Goal: Information Seeking & Learning: Compare options

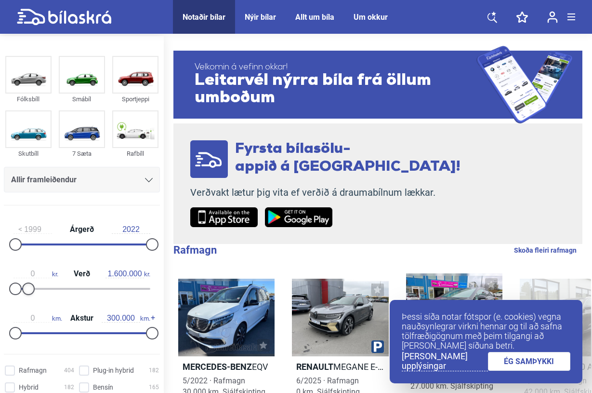
type input "1.500.000"
drag, startPoint x: 155, startPoint y: 293, endPoint x: 29, endPoint y: 288, distance: 126.4
click at [29, 288] on div at bounding box center [25, 288] width 13 height 13
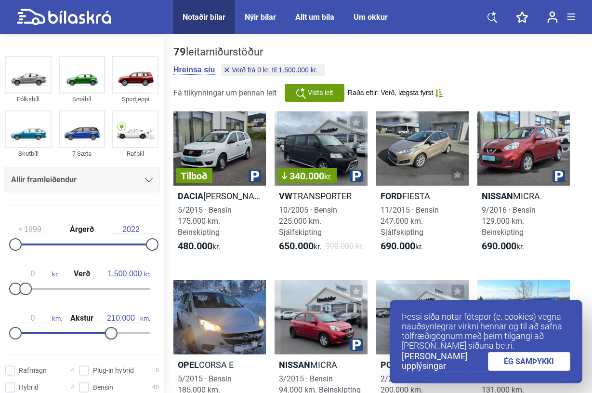
drag, startPoint x: 136, startPoint y: 332, endPoint x: 108, endPoint y: 331, distance: 28.0
click at [108, 331] on div at bounding box center [111, 333] width 13 height 13
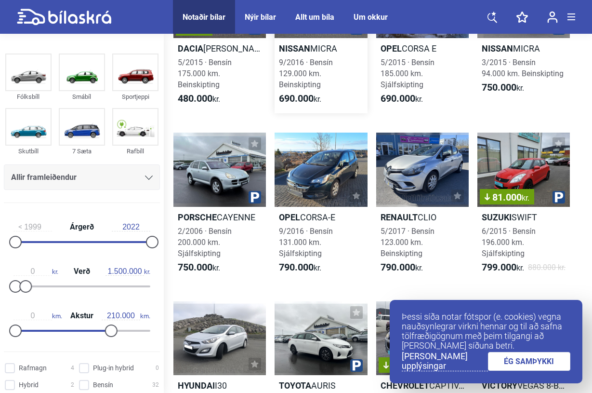
scroll to position [295, 0]
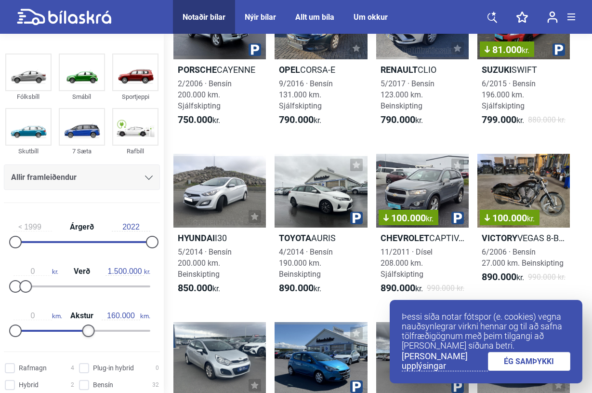
type input "150.000"
drag, startPoint x: 110, startPoint y: 332, endPoint x: 81, endPoint y: 335, distance: 29.5
click at [81, 335] on div at bounding box center [84, 330] width 13 height 13
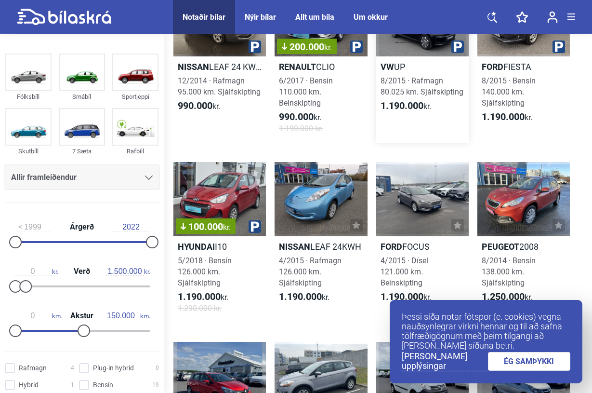
scroll to position [639, 0]
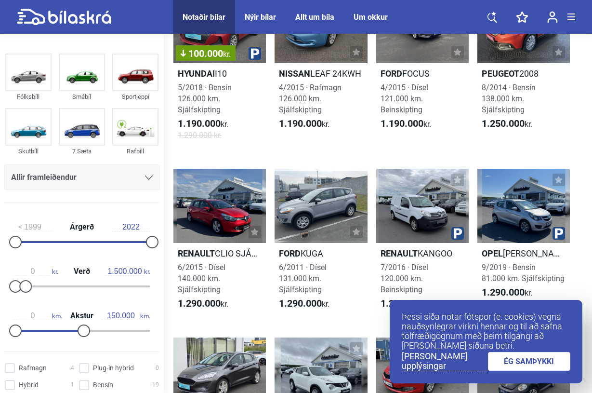
click at [538, 366] on link "ÉG SAMÞYKKI" at bounding box center [529, 361] width 83 height 19
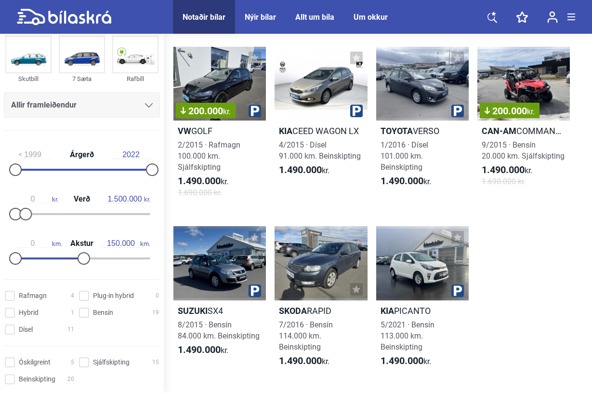
scroll to position [101, 0]
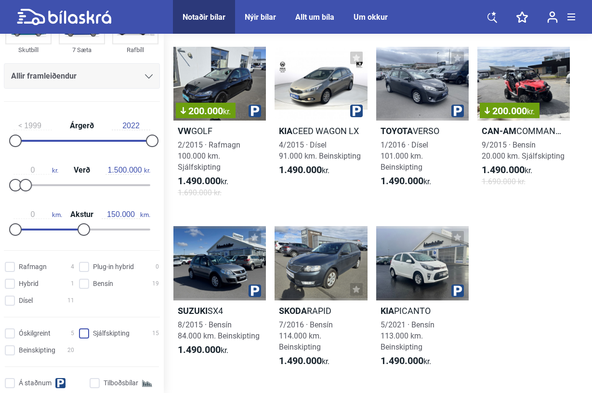
click at [83, 338] on input "Sjálfskipting 15" at bounding box center [121, 334] width 80 height 10
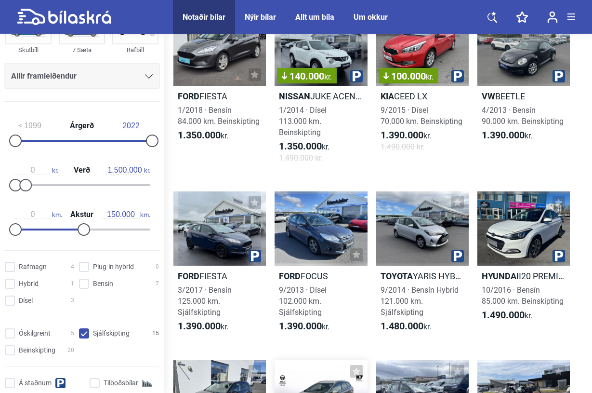
scroll to position [934, 0]
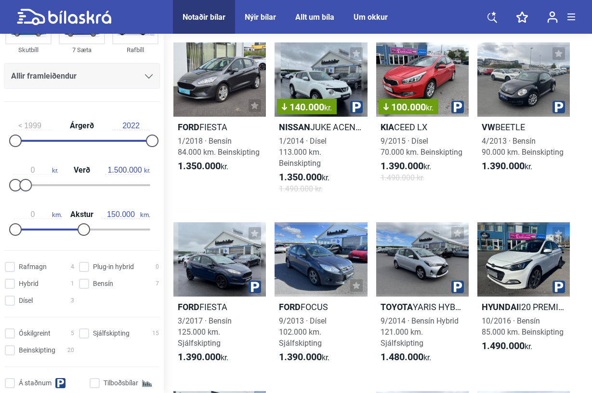
checkbox input "false"
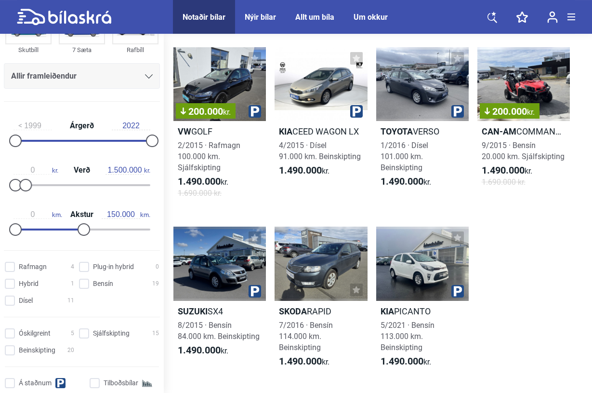
scroll to position [1278, 0]
